Goal: Information Seeking & Learning: Learn about a topic

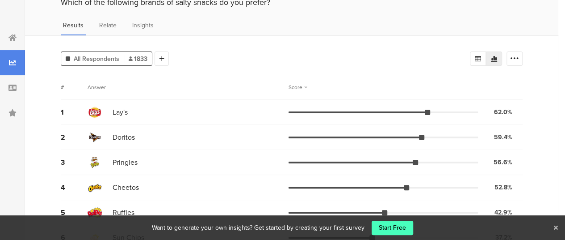
scroll to position [38, 0]
drag, startPoint x: 394, startPoint y: 114, endPoint x: 332, endPoint y: 113, distance: 62.6
click at [332, 113] on div "1 Lay's 62.0% 1137 votes" at bounding box center [292, 111] width 462 height 25
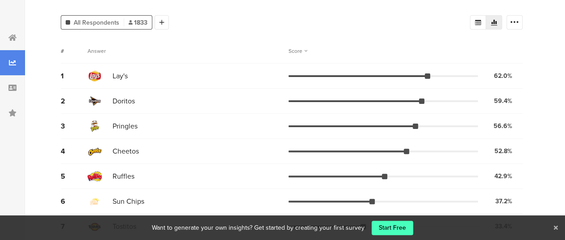
scroll to position [21, 0]
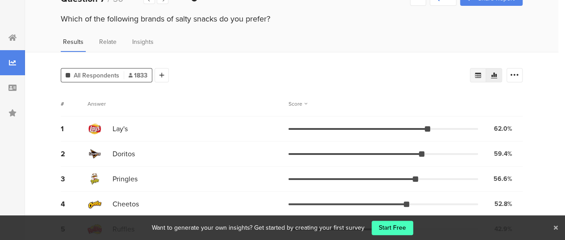
click at [481, 76] on icon at bounding box center [478, 74] width 6 height 5
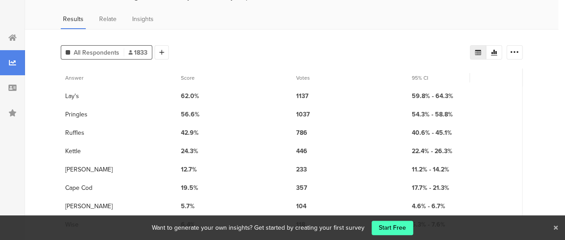
scroll to position [45, 0]
click at [518, 52] on icon at bounding box center [514, 51] width 9 height 9
click at [498, 49] on icon at bounding box center [494, 51] width 7 height 7
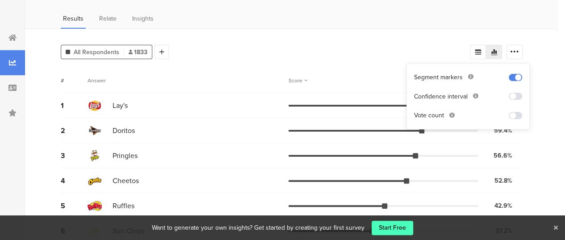
click at [513, 97] on span at bounding box center [515, 96] width 13 height 7
click at [516, 77] on span at bounding box center [515, 77] width 13 height 7
click at [517, 114] on span at bounding box center [515, 115] width 13 height 7
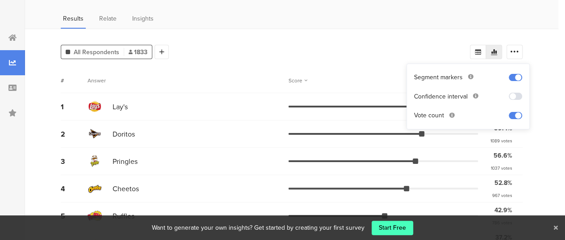
click at [517, 114] on span at bounding box center [515, 115] width 13 height 7
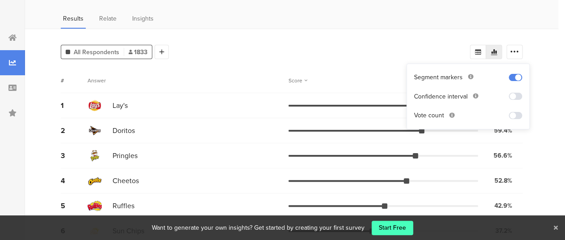
click at [518, 118] on section "Vote count" at bounding box center [468, 115] width 108 height 9
click at [515, 115] on span at bounding box center [515, 115] width 13 height 7
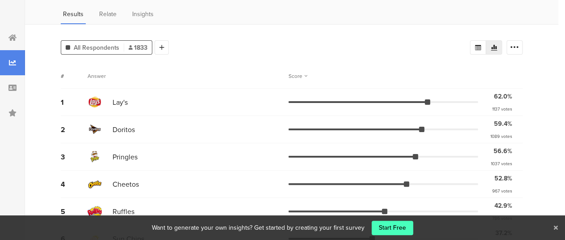
scroll to position [51, 0]
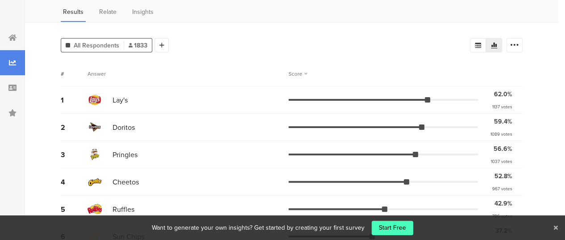
click at [557, 225] on icon at bounding box center [556, 227] width 4 height 6
